Goal: Information Seeking & Learning: Find contact information

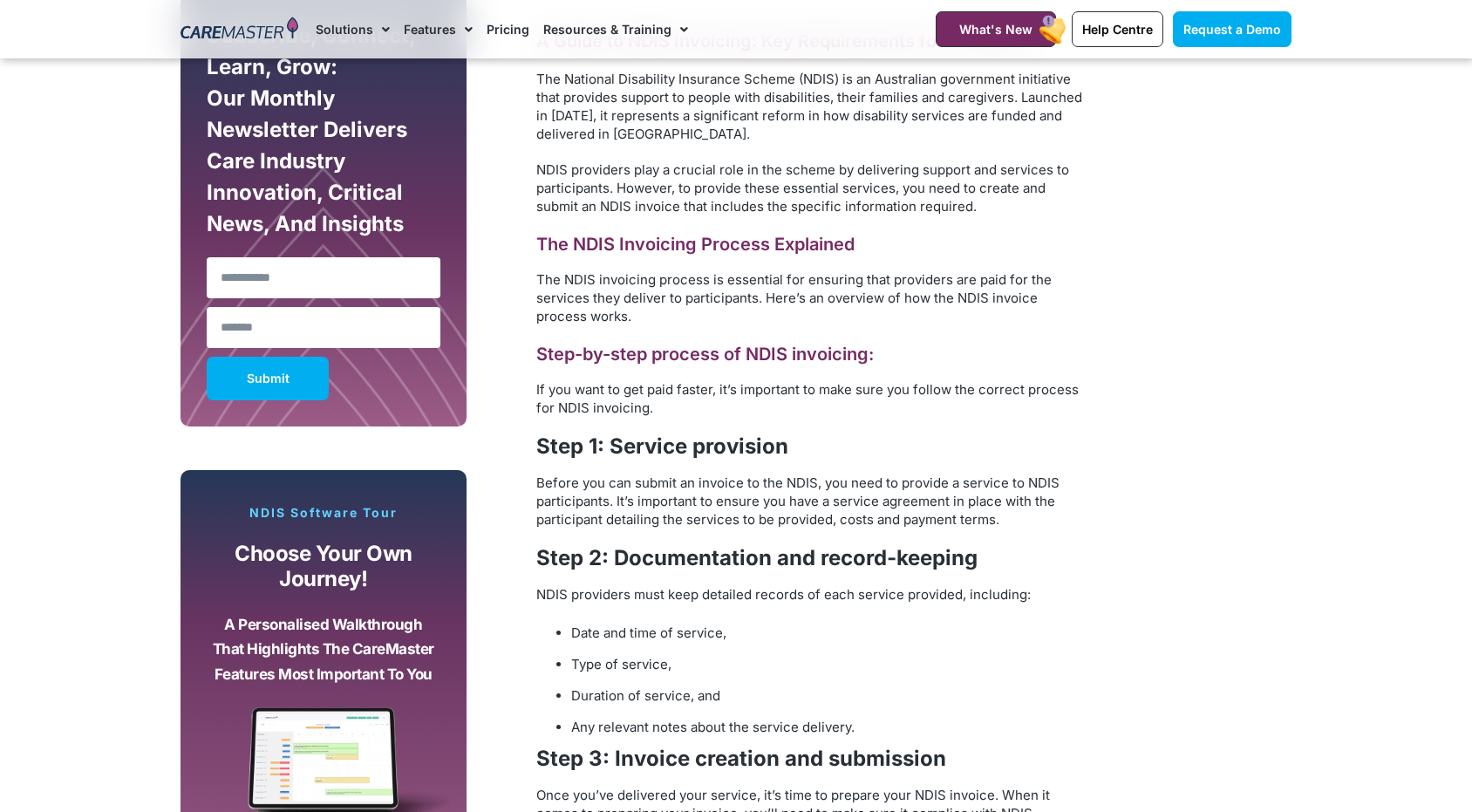
scroll to position [1046, 0]
drag, startPoint x: 648, startPoint y: 284, endPoint x: 651, endPoint y: 302, distance: 18.2
click at [651, 302] on span "The NDIS invoicing process is essential for ensuring that providers are paid fo…" at bounding box center [793, 298] width 515 height 53
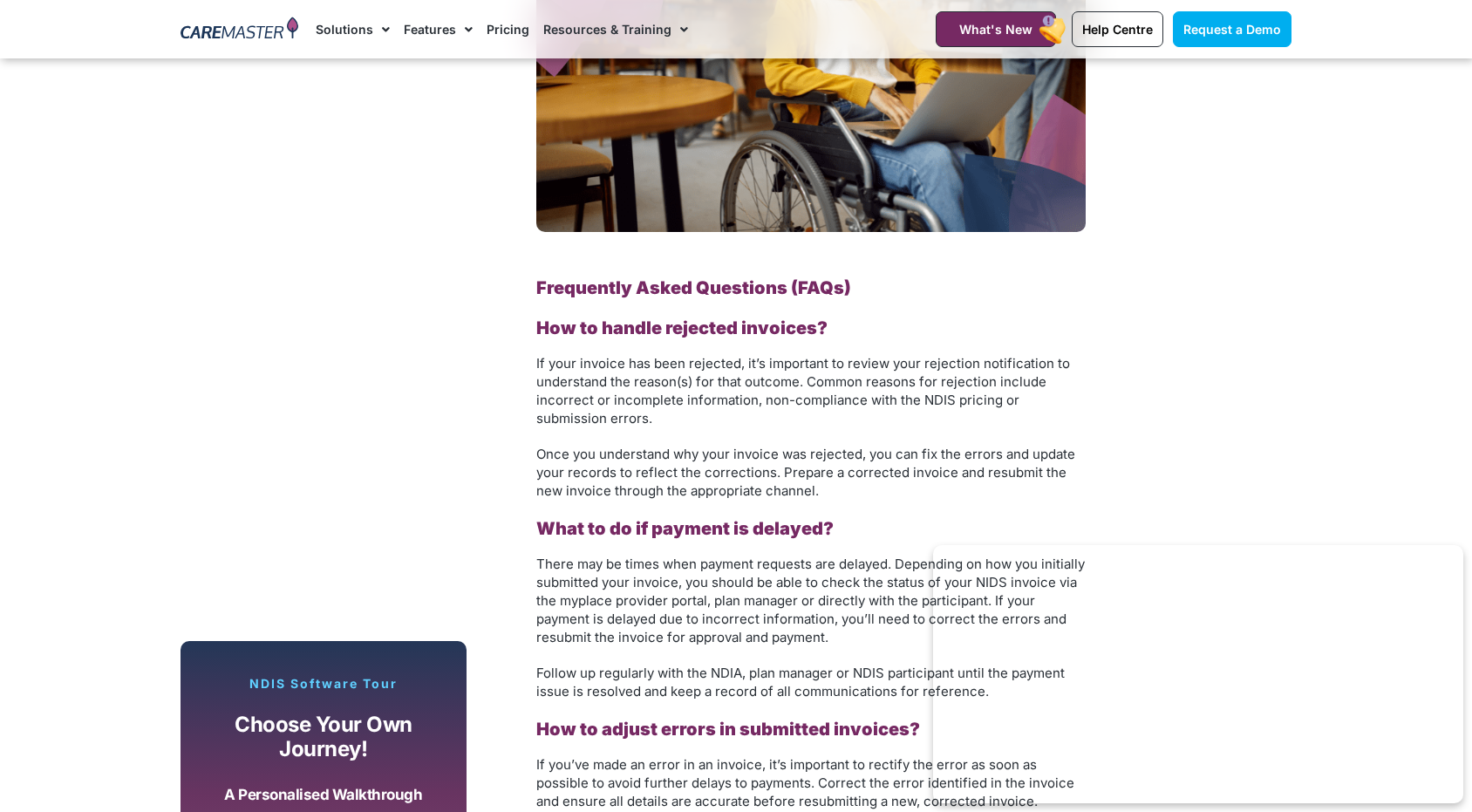
scroll to position [5233, 0]
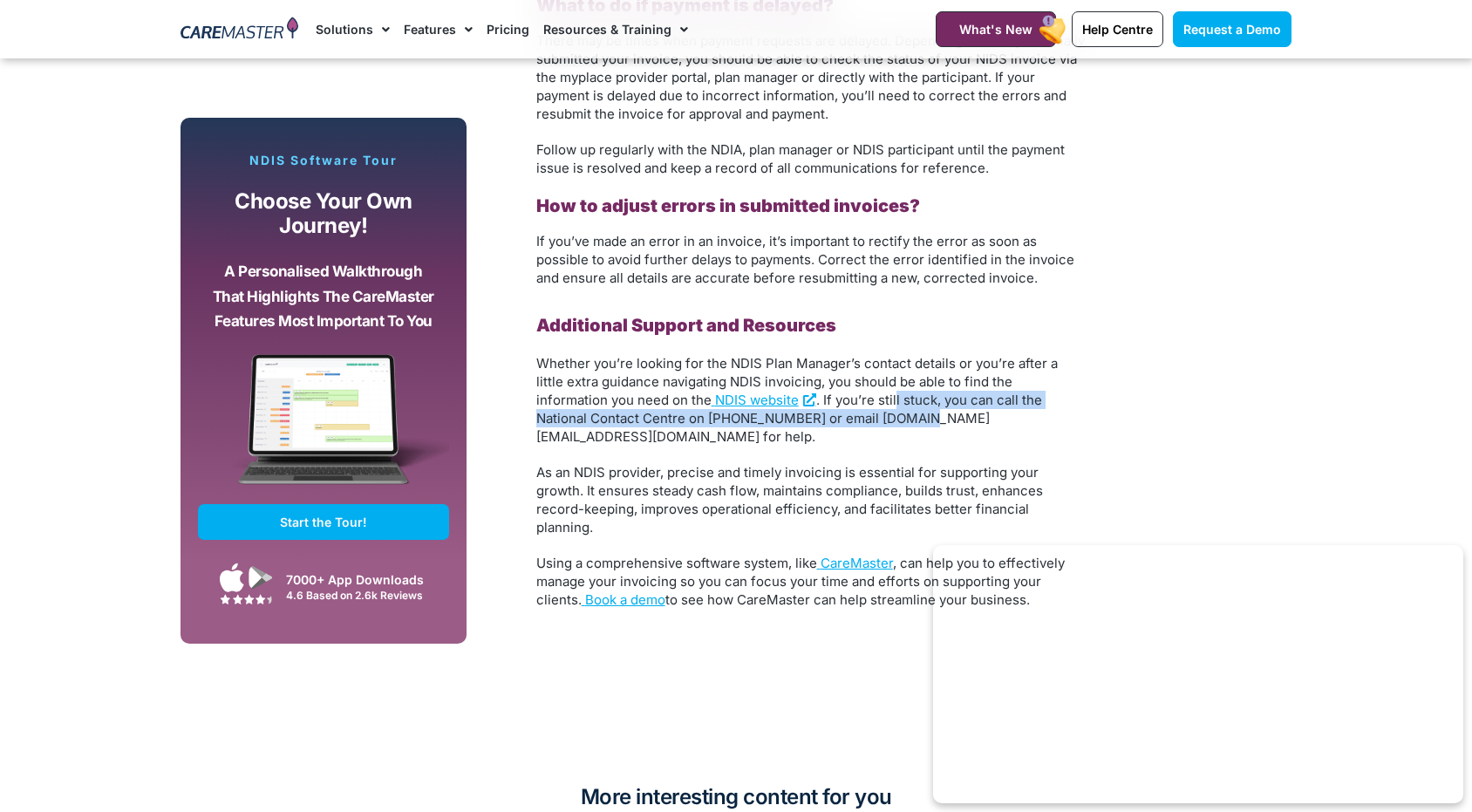
drag, startPoint x: 794, startPoint y: 399, endPoint x: 794, endPoint y: 412, distance: 13.0
click at [794, 412] on span ". If you’re still stuck, you can call the National Contact Centre on 1800 800 1…" at bounding box center [788, 418] width 506 height 53
click at [793, 415] on span ". If you’re still stuck, you can call the National Contact Centre on 1800 800 1…" at bounding box center [788, 418] width 506 height 53
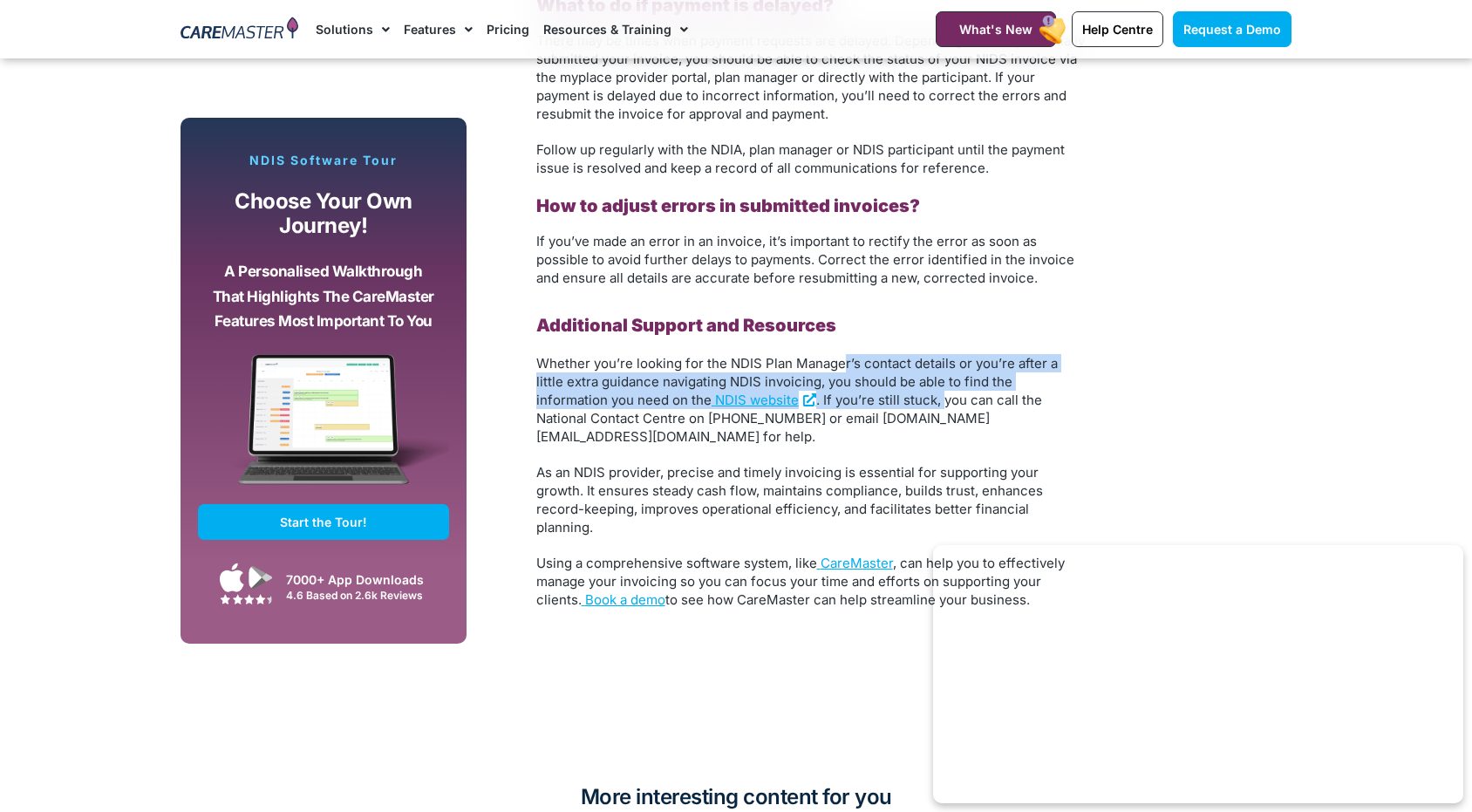
drag, startPoint x: 840, startPoint y: 368, endPoint x: 840, endPoint y: 391, distance: 23.0
click at [840, 391] on p "Whether you’re looking for the NDIS Plan Manager’s contact details or you’re af…" at bounding box center [810, 400] width 549 height 92
click at [808, 377] on span "Whether you’re looking for the NDIS Plan Manager’s contact details or you’re af…" at bounding box center [797, 382] width 522 height 53
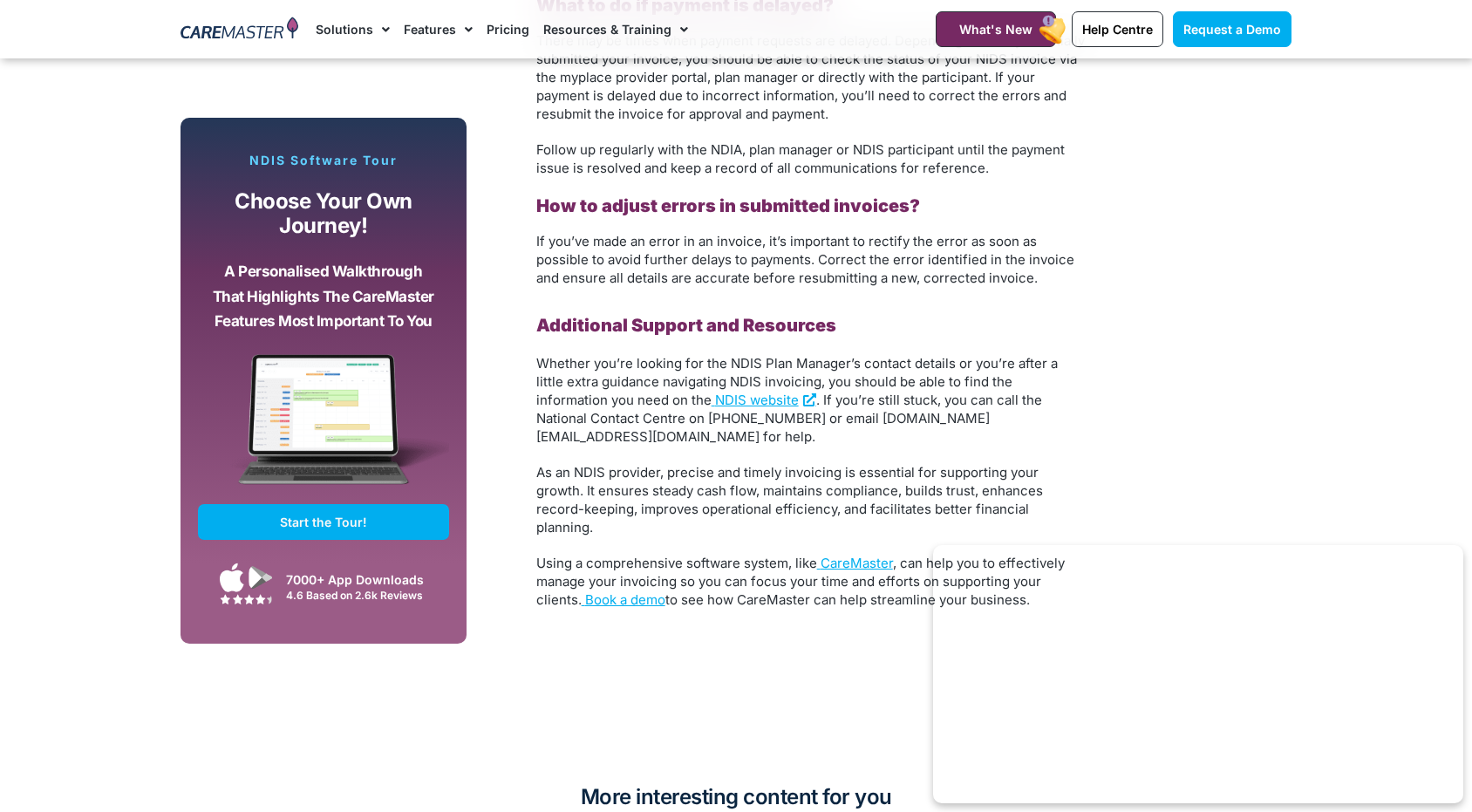
click at [805, 364] on span "Whether you’re looking for the NDIS Plan Manager’s contact details or you’re af…" at bounding box center [797, 382] width 522 height 53
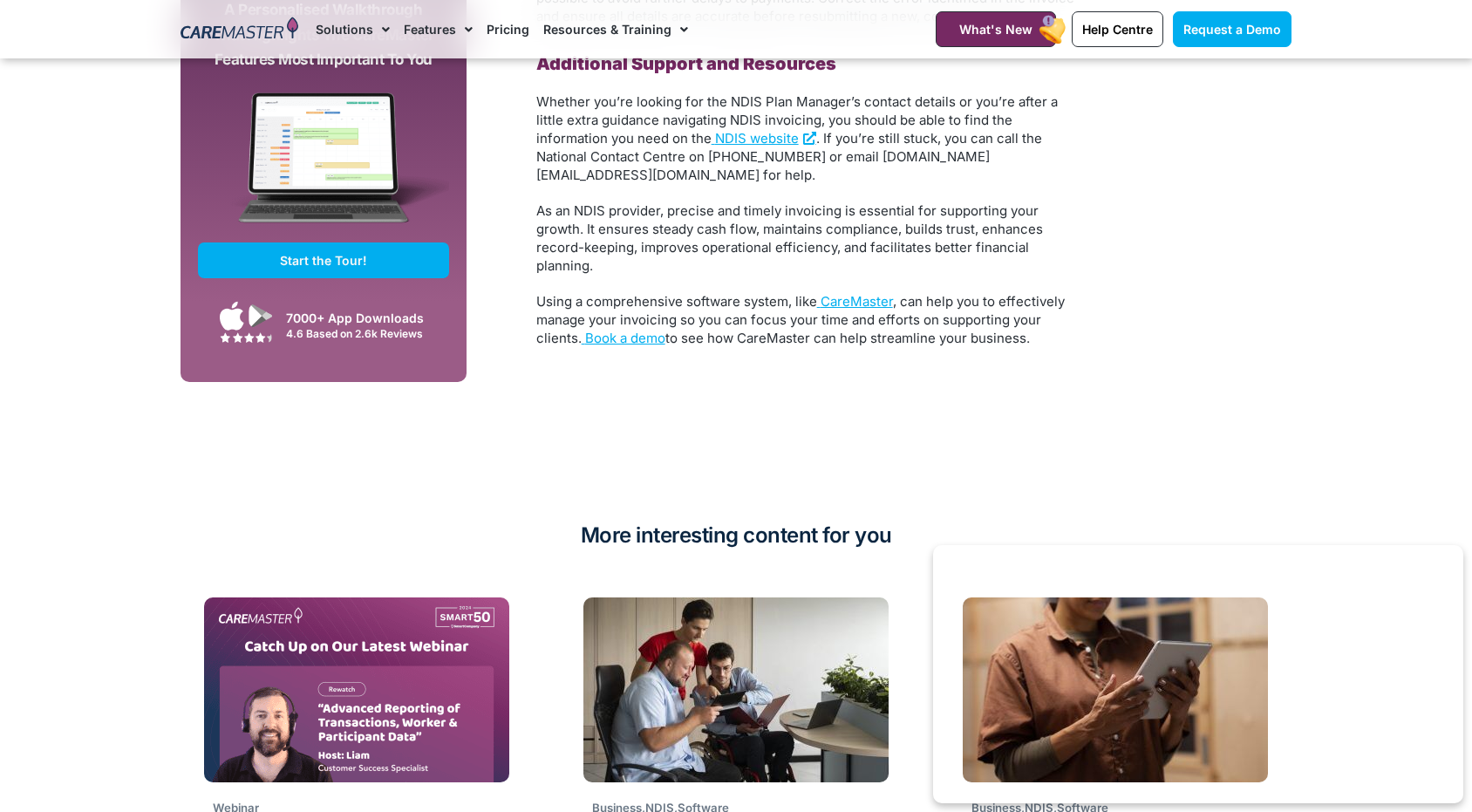
scroll to position [5146, 0]
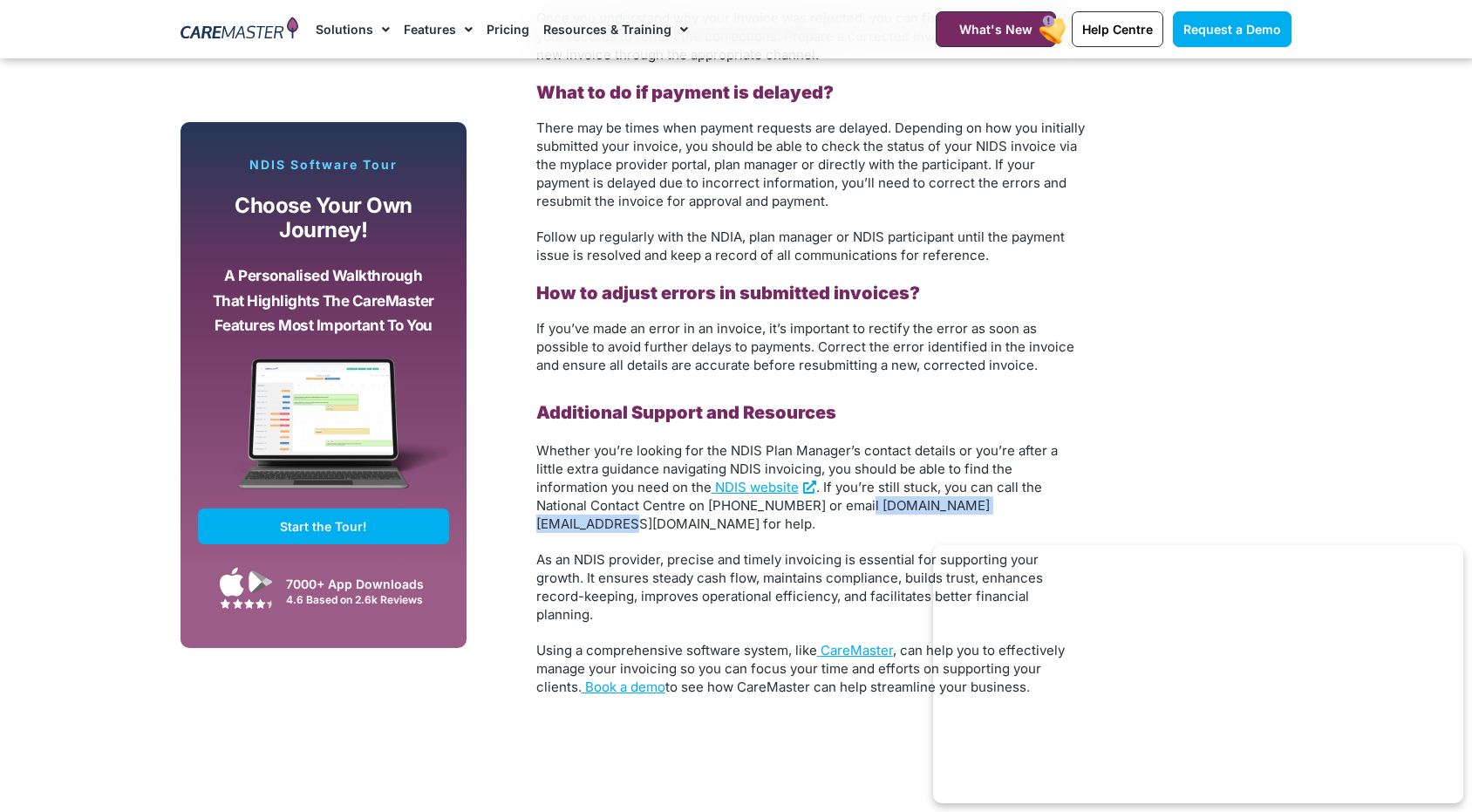
drag, startPoint x: 922, startPoint y: 505, endPoint x: 738, endPoint y: 509, distance: 184.0
click at [738, 509] on span ". If you’re still stuck, you can call the National Contact Centre on 1800 800 1…" at bounding box center [788, 506] width 506 height 53
copy span "provider.support@ndis.gov.au"
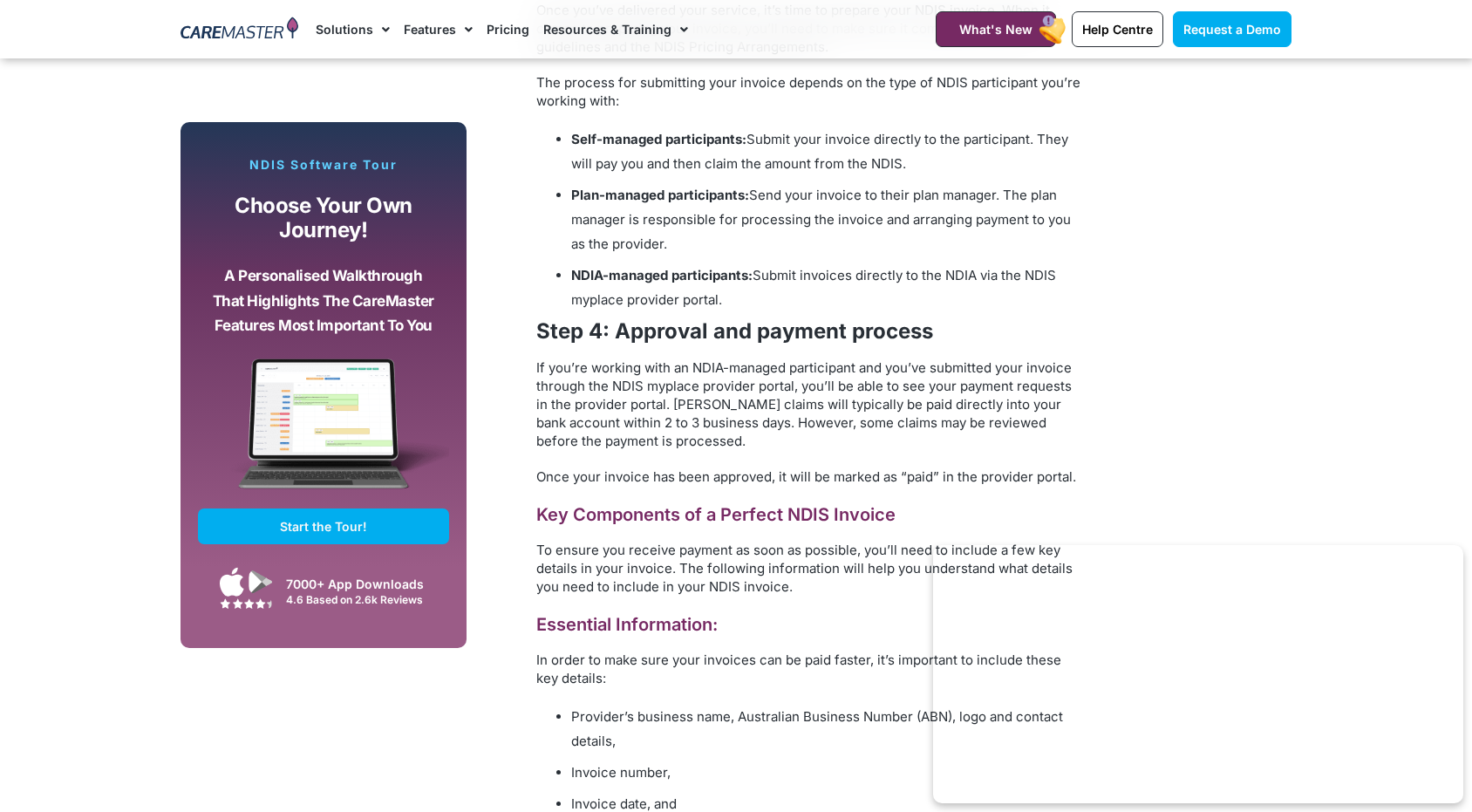
scroll to position [2093, 0]
